Goal: Communication & Community: Answer question/provide support

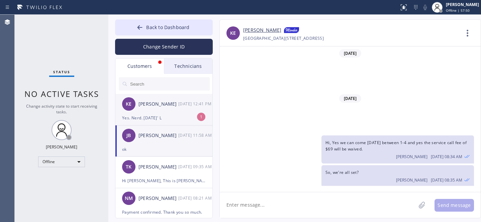
click at [165, 109] on div "KE [PERSON_NAME] [DATE] 12:41 PM" at bounding box center [164, 104] width 98 height 20
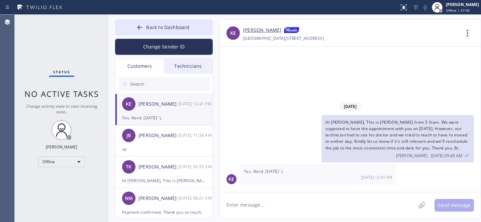
click at [263, 30] on link "[PERSON_NAME]" at bounding box center [262, 30] width 38 height 8
click at [299, 206] on textarea at bounding box center [318, 205] width 196 height 26
type textarea "I'm sorry?"
drag, startPoint x: 359, startPoint y: 37, endPoint x: 335, endPoint y: 37, distance: 24.1
click at [335, 37] on div "[PHONE_NUMBER] Choose phone number [PHONE_NUMBER] [PHONE_NUMBER][GEOGRAPHIC_DAT…" at bounding box center [351, 38] width 217 height 8
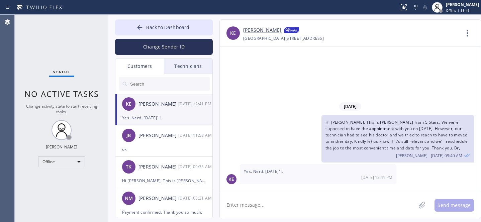
copy div "91606 CA"
click at [288, 196] on textarea at bounding box center [318, 205] width 196 height 26
type textarea "Can we do [DATE] 9-12?"
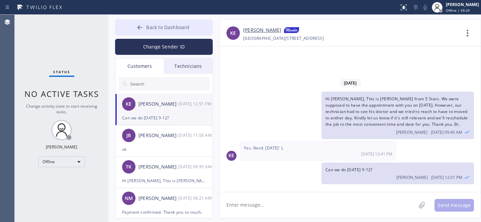
click at [154, 28] on span "Back to Dashboard" at bounding box center [167, 27] width 43 height 6
